Goal: Check status: Check status

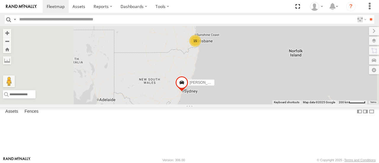
click at [201, 47] on div "15" at bounding box center [195, 41] width 12 height 12
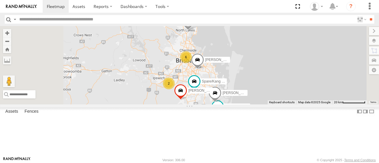
click at [255, 96] on div "[PERSON_NAME] - 360NA6 NSW 6 2 [PERSON_NAME] - 347FB3 [PERSON_NAME] - 364JK9 [P…" at bounding box center [189, 65] width 379 height 78
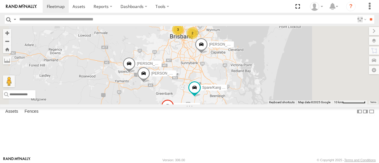
drag, startPoint x: 266, startPoint y: 109, endPoint x: 253, endPoint y: 94, distance: 20.0
click at [253, 94] on div "[PERSON_NAME] - 360NA6 [GEOGRAPHIC_DATA] [PERSON_NAME] - 347FB3 [PERSON_NAME] -…" at bounding box center [189, 65] width 379 height 78
click at [256, 104] on div "[PERSON_NAME] - 360NA6 [GEOGRAPHIC_DATA] [PERSON_NAME] - 347FB3 [PERSON_NAME] -…" at bounding box center [189, 65] width 379 height 78
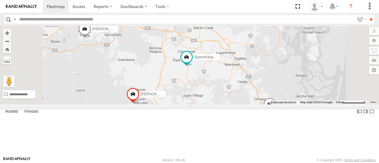
drag, startPoint x: 256, startPoint y: 118, endPoint x: 236, endPoint y: 81, distance: 42.8
click at [236, 81] on div "[PERSON_NAME] - 360NA6 [GEOGRAPHIC_DATA] [PERSON_NAME] - 347FB3 [PERSON_NAME] -…" at bounding box center [189, 65] width 379 height 78
click at [193, 66] on span at bounding box center [185, 58] width 13 height 16
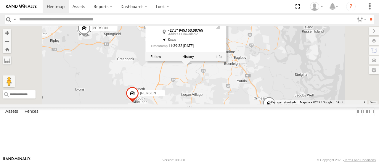
click at [250, 104] on div "[PERSON_NAME] - 360NA6 NSW [PERSON_NAME] - 347FB3 [PERSON_NAME] - 364JK9 [PERSO…" at bounding box center [189, 65] width 379 height 78
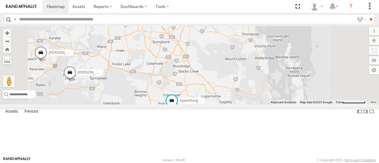
drag, startPoint x: 264, startPoint y: 67, endPoint x: 248, endPoint y: 121, distance: 56.2
click at [248, 104] on div "[PERSON_NAME] - 360NA6 [GEOGRAPHIC_DATA] [PERSON_NAME] - 347FB3 [PERSON_NAME] -…" at bounding box center [189, 65] width 379 height 78
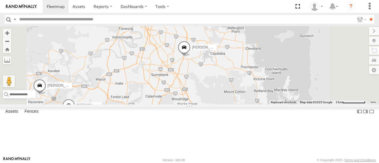
drag, startPoint x: 254, startPoint y: 83, endPoint x: 255, endPoint y: 115, distance: 32.6
click at [255, 104] on div "[PERSON_NAME] - 360NA6 [GEOGRAPHIC_DATA] [PERSON_NAME] - 347FB3 [PERSON_NAME] -…" at bounding box center [189, 65] width 379 height 78
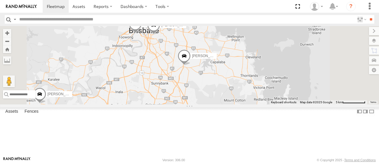
drag, startPoint x: 225, startPoint y: 101, endPoint x: 252, endPoint y: 71, distance: 40.3
click at [252, 71] on div "[PERSON_NAME] - 360NA6 [GEOGRAPHIC_DATA] [PERSON_NAME] - 347FB3 [PERSON_NAME] -…" at bounding box center [189, 65] width 379 height 78
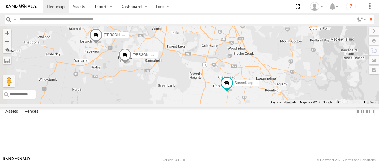
drag, startPoint x: 254, startPoint y: 108, endPoint x: 230, endPoint y: 135, distance: 36.3
click at [230, 104] on div "[PERSON_NAME] - 360NA6 [GEOGRAPHIC_DATA] [PERSON_NAME] - 347FB3 [PERSON_NAME] -…" at bounding box center [189, 65] width 379 height 78
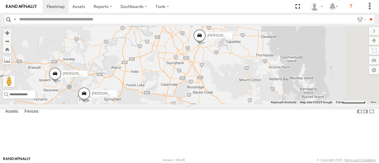
drag, startPoint x: 265, startPoint y: 87, endPoint x: 230, endPoint y: 117, distance: 46.0
click at [230, 104] on div "[PERSON_NAME] - 360NA6 [GEOGRAPHIC_DATA] [PERSON_NAME] - 347FB3 [PERSON_NAME] -…" at bounding box center [189, 65] width 379 height 78
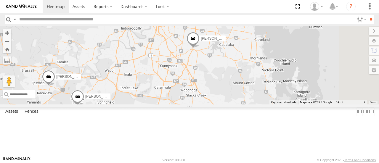
drag, startPoint x: 252, startPoint y: 66, endPoint x: 237, endPoint y: 91, distance: 29.1
click at [237, 91] on div "[PERSON_NAME] - 360NA6 [GEOGRAPHIC_DATA] [PERSON_NAME] - 347FB3 [PERSON_NAME] -…" at bounding box center [189, 65] width 379 height 78
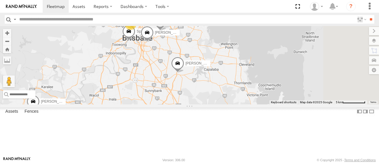
click at [237, 91] on div "[PERSON_NAME] - 360NA6 [GEOGRAPHIC_DATA] [PERSON_NAME] - 347FB3 [PERSON_NAME] -…" at bounding box center [189, 65] width 379 height 78
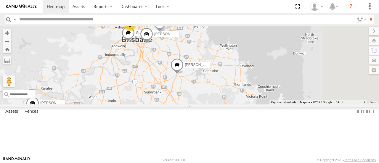
click at [237, 91] on div "[PERSON_NAME] - 360NA6 [GEOGRAPHIC_DATA] [PERSON_NAME] - 347FB3 [PERSON_NAME] -…" at bounding box center [189, 65] width 379 height 78
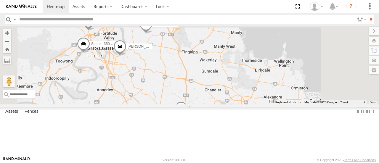
drag, startPoint x: 240, startPoint y: 57, endPoint x: 229, endPoint y: 97, distance: 42.3
click at [229, 97] on div "[PERSON_NAME] - 360NA6 NSW [PERSON_NAME] - 347FB3 [PERSON_NAME] - 364JK9 [PERSO…" at bounding box center [189, 65] width 379 height 78
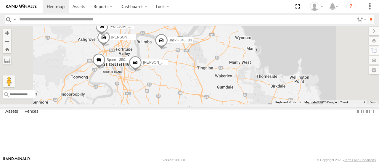
click at [248, 85] on div "[PERSON_NAME] - 360NA6 [GEOGRAPHIC_DATA] [PERSON_NAME] - 347FB3 [PERSON_NAME] -…" at bounding box center [189, 65] width 379 height 78
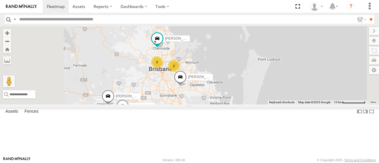
drag, startPoint x: 238, startPoint y: 123, endPoint x: 253, endPoint y: 93, distance: 33.2
click at [253, 93] on div "[PERSON_NAME] - 360NA6 [GEOGRAPHIC_DATA] [PERSON_NAME] - 347FB3 [PERSON_NAME] -…" at bounding box center [189, 65] width 379 height 78
